Goal: Task Accomplishment & Management: Use online tool/utility

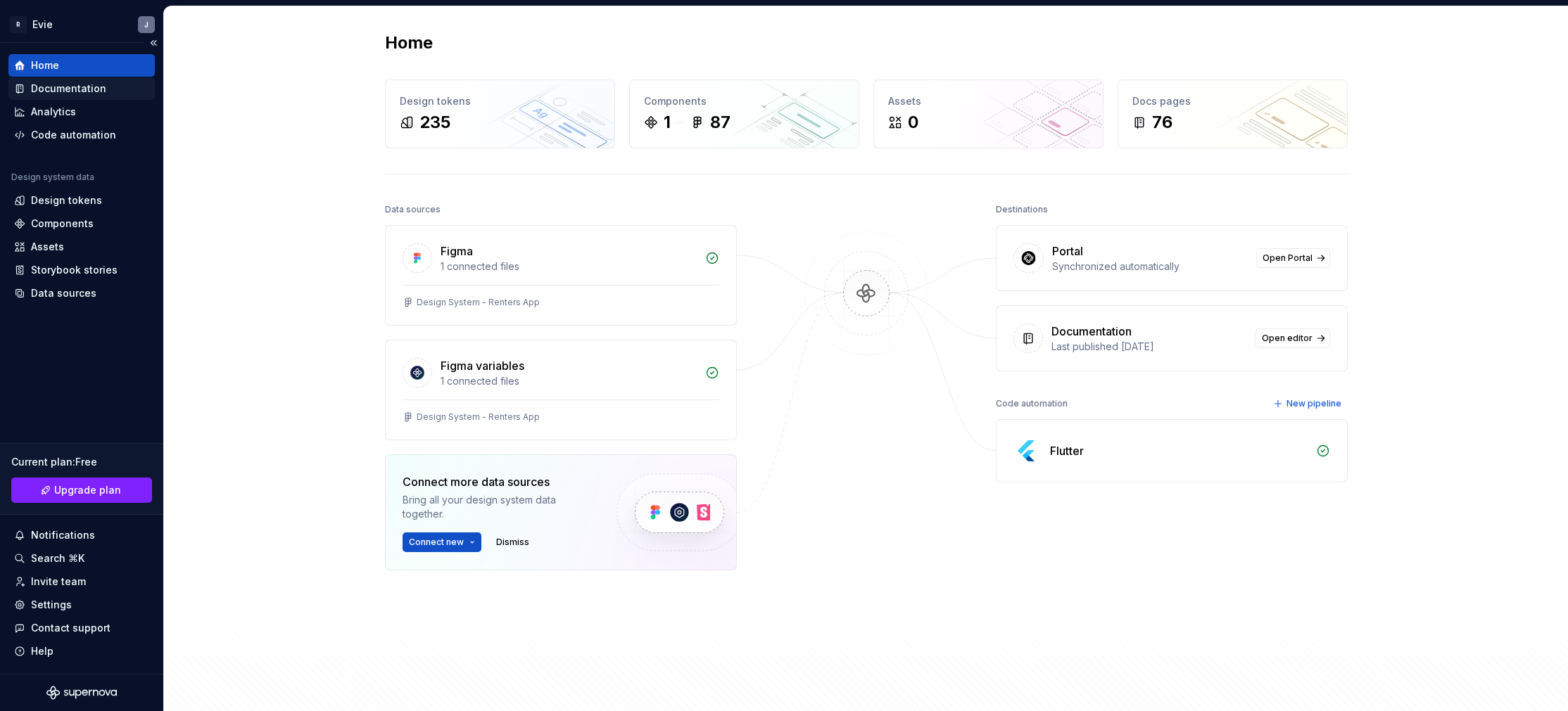
click at [105, 87] on div "Documentation" at bounding box center [82, 88] width 135 height 14
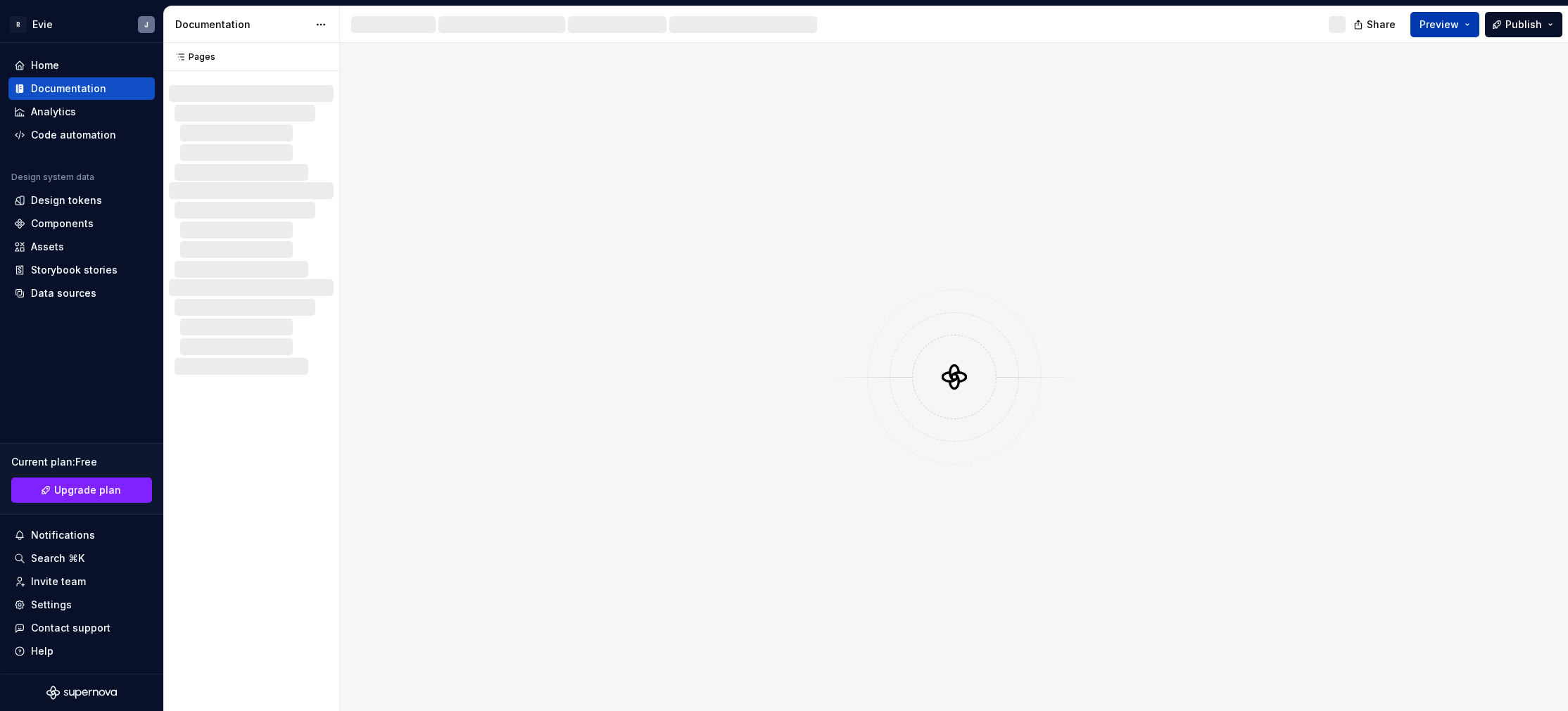
click at [1462, 23] on button "Preview" at bounding box center [1444, 24] width 69 height 25
click at [1514, 25] on span "Publish" at bounding box center [1523, 24] width 37 height 14
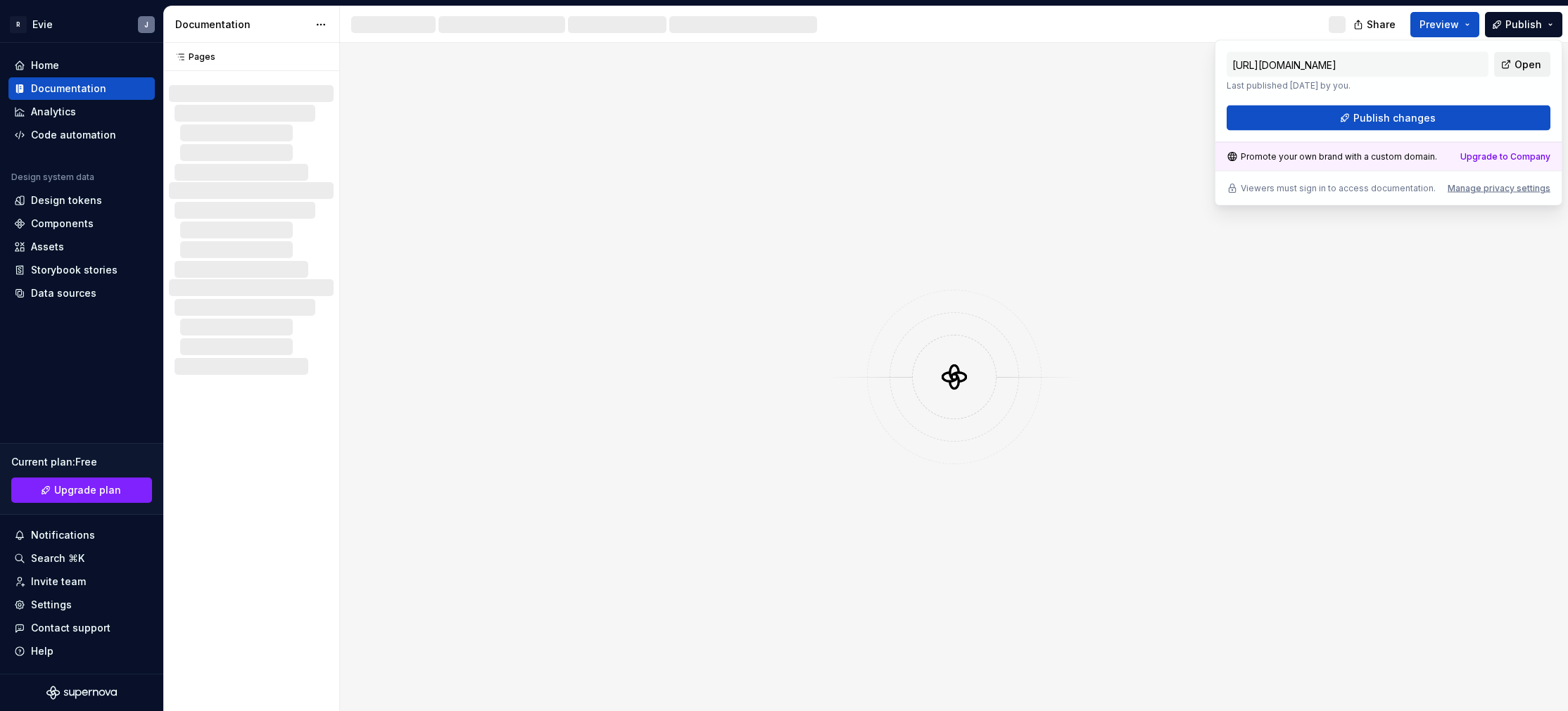
click at [1510, 66] on link "Open" at bounding box center [1522, 64] width 56 height 25
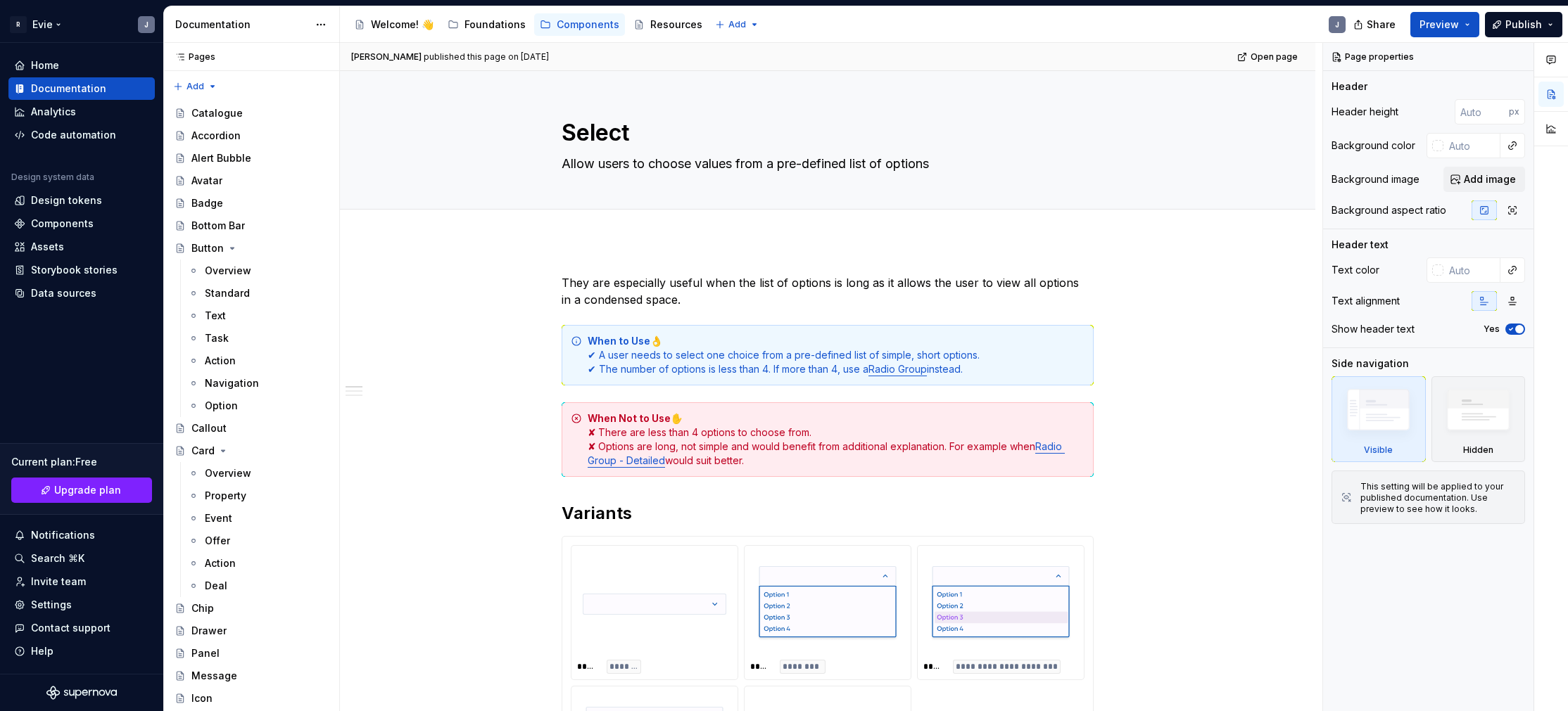
click at [62, 23] on html "R Evie J Home Documentation Analytics Code automation Design system data Design…" at bounding box center [784, 356] width 1568 height 711
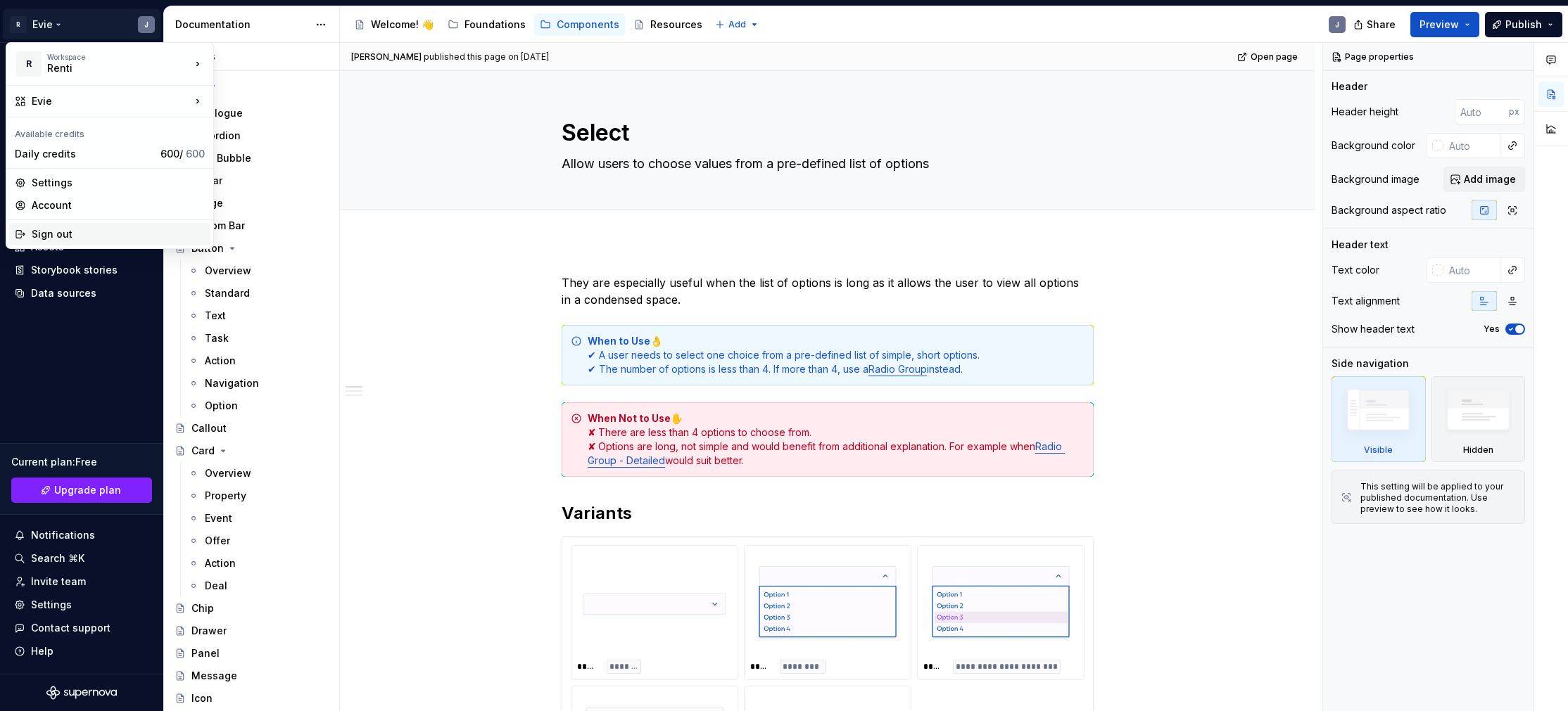
click at [73, 237] on div "Sign out" at bounding box center [118, 234] width 173 height 14
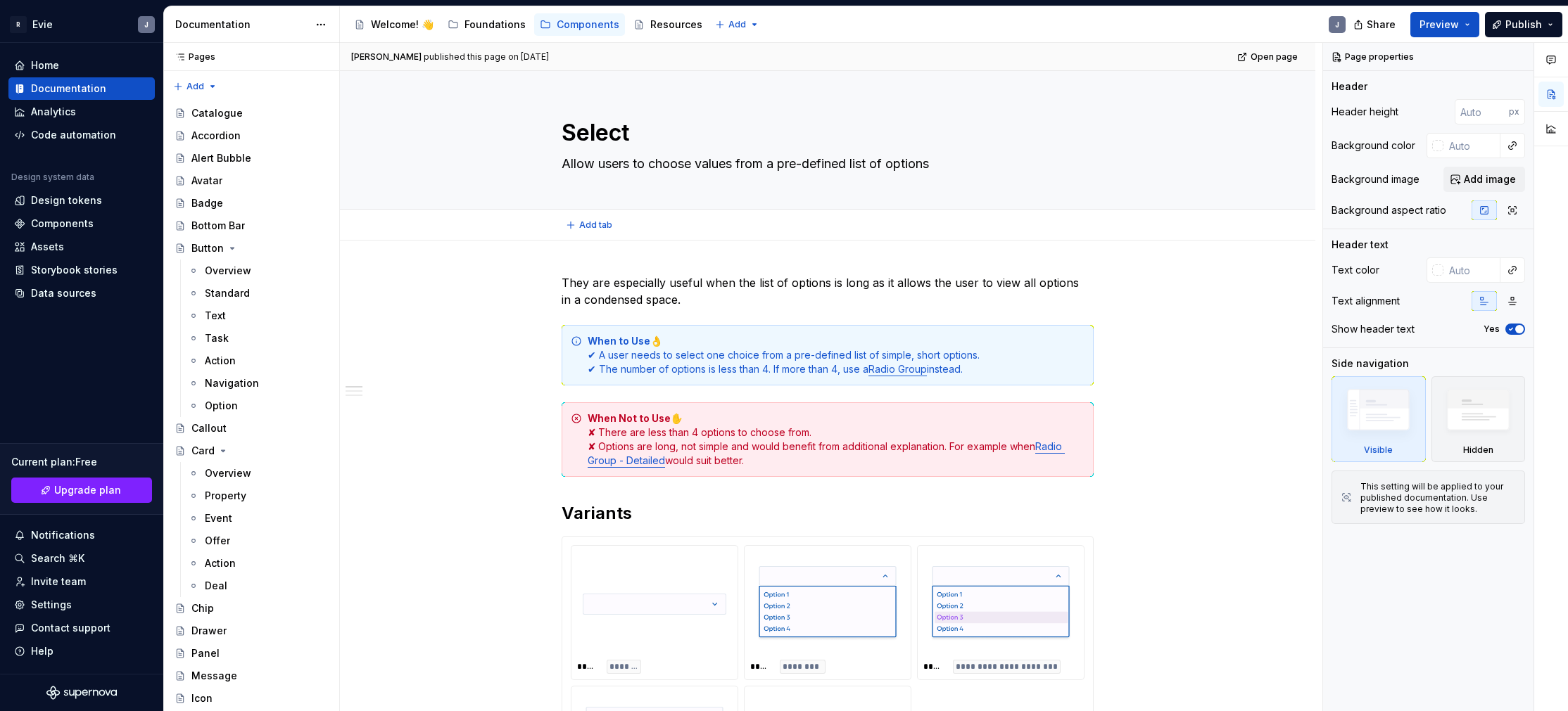
type textarea "*"
